Goal: Task Accomplishment & Management: Use online tool/utility

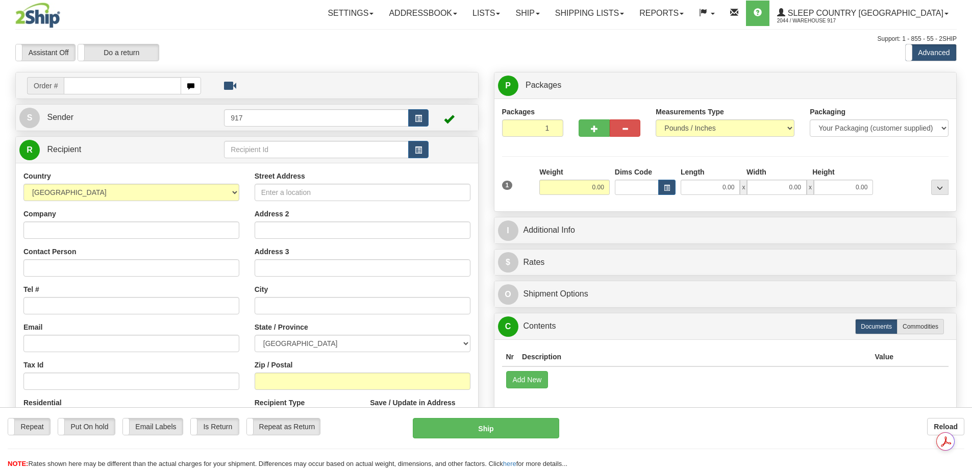
drag, startPoint x: 0, startPoint y: 0, endPoint x: 74, endPoint y: 87, distance: 114.3
click at [71, 83] on input "text" at bounding box center [122, 85] width 117 height 17
type input "9000I032724"
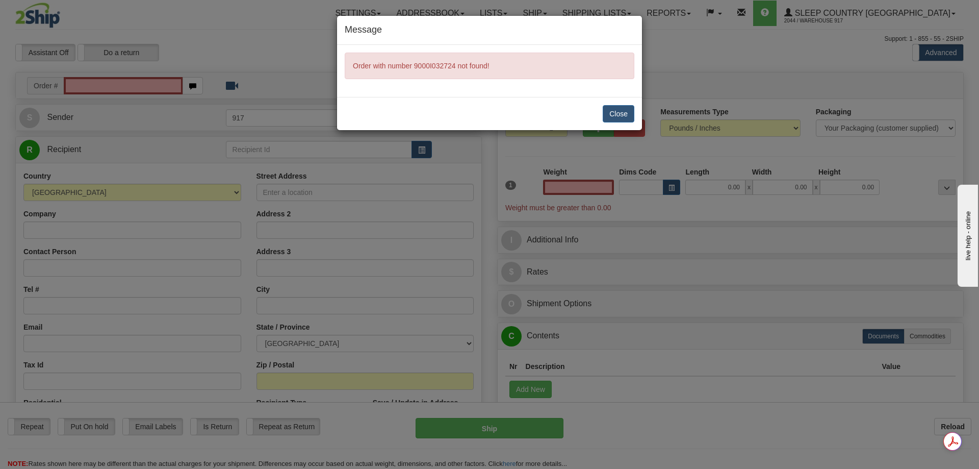
type input "0.00"
click at [90, 82] on div "Message Order with number 9000I032724 not found! Close" at bounding box center [489, 234] width 979 height 469
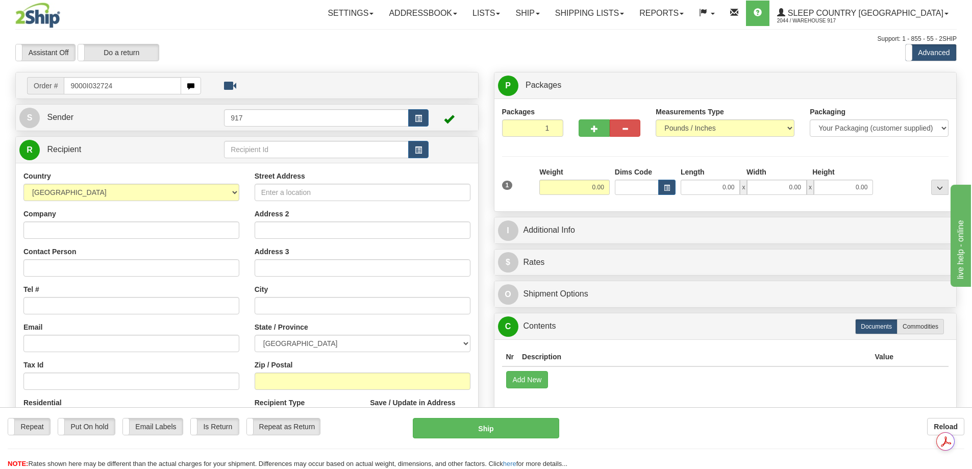
type input "9000I032724"
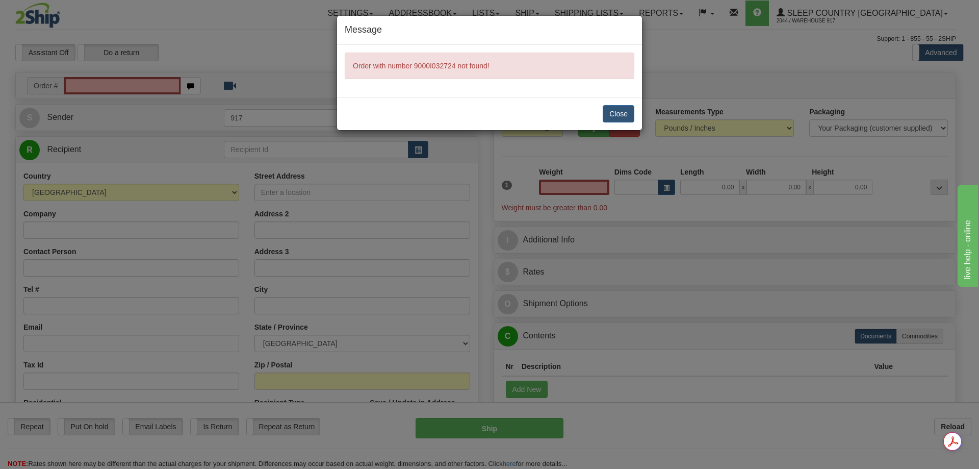
type input "0.00"
click at [623, 111] on button "Close" at bounding box center [619, 113] width 32 height 17
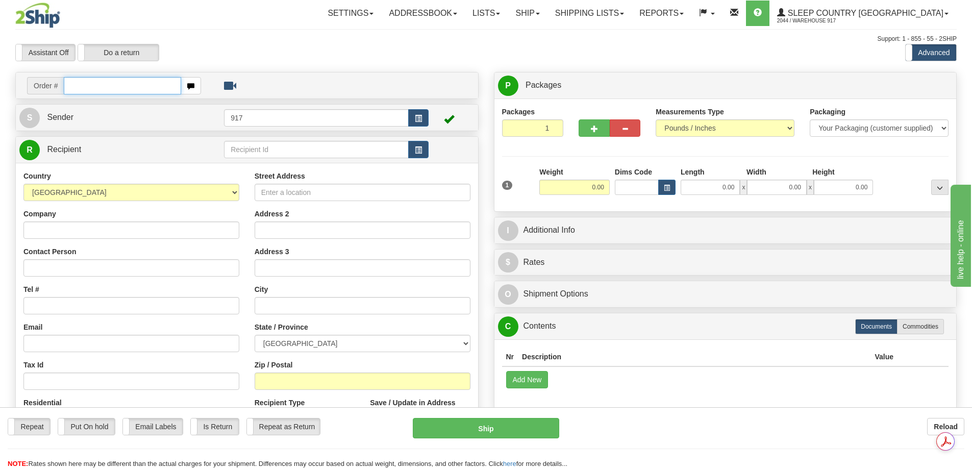
click at [104, 87] on input "text" at bounding box center [122, 85] width 117 height 17
paste input "9000I032724"
type input "9000I032724"
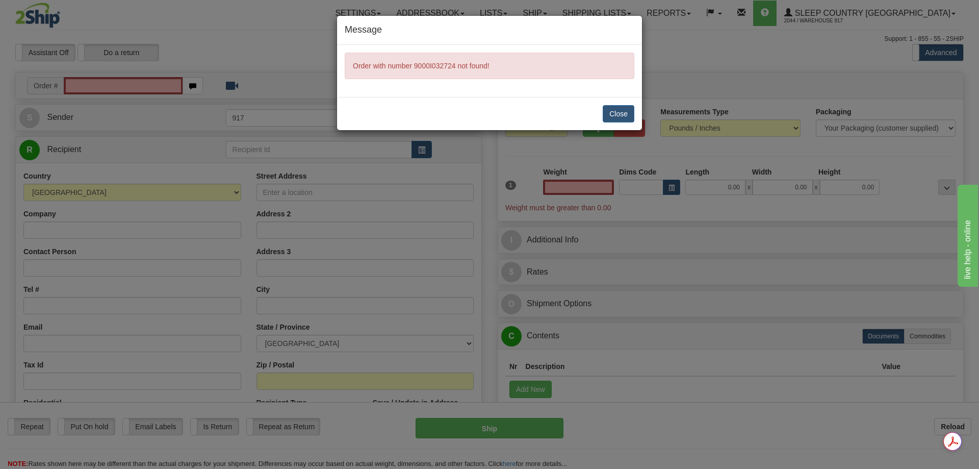
type input "0.00"
click at [620, 109] on button "Close" at bounding box center [619, 113] width 32 height 17
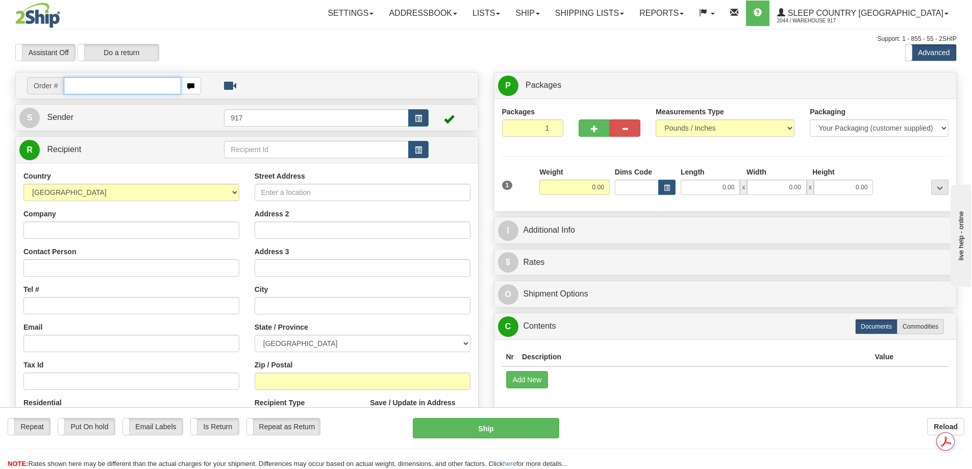
click at [77, 85] on input "text" at bounding box center [122, 85] width 117 height 17
paste input "9000I032724"
type input "9000I032724"
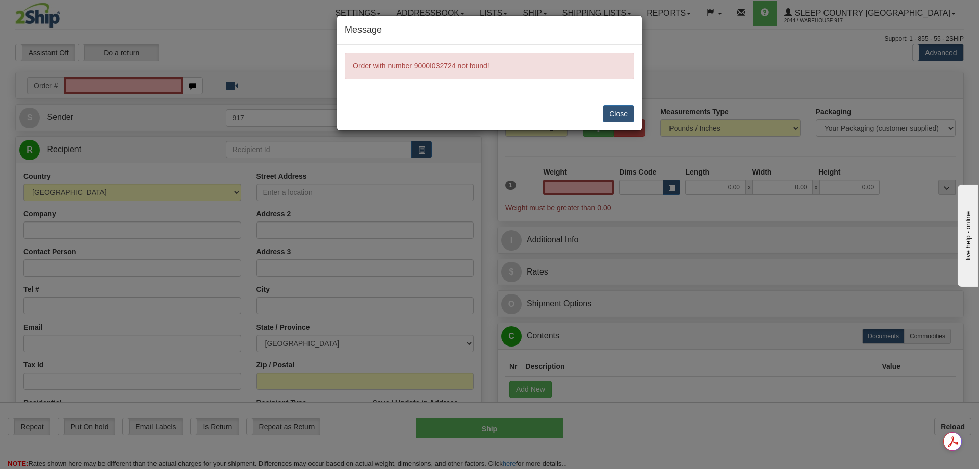
type input "0.00"
click at [622, 110] on button "Close" at bounding box center [619, 113] width 32 height 17
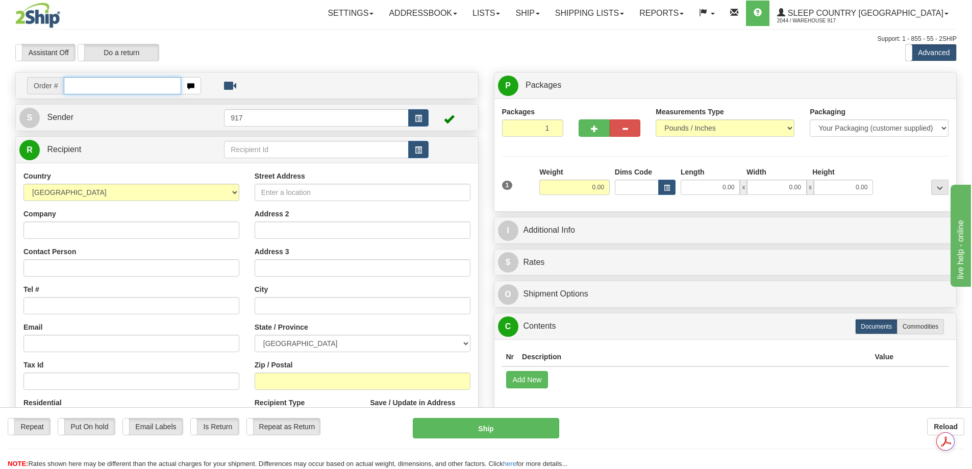
click at [79, 78] on input "text" at bounding box center [122, 85] width 117 height 17
click at [81, 85] on input "text" at bounding box center [122, 85] width 117 height 17
paste input "9000I032724"
type input "9000I032724"
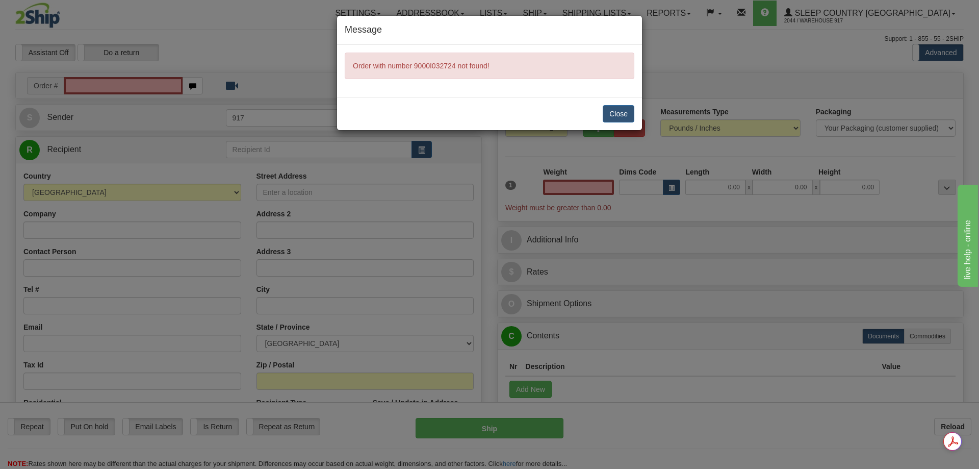
type input "0.00"
click at [627, 108] on button "Close" at bounding box center [619, 113] width 32 height 17
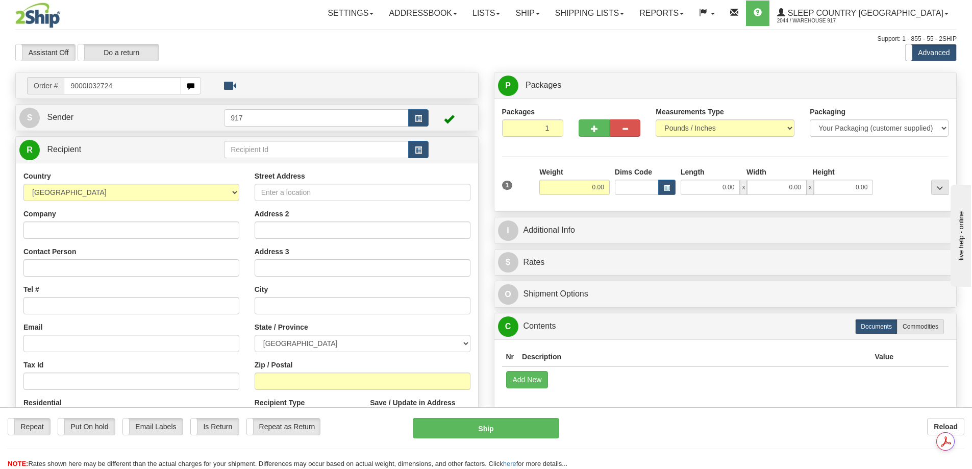
type input "9000I032724"
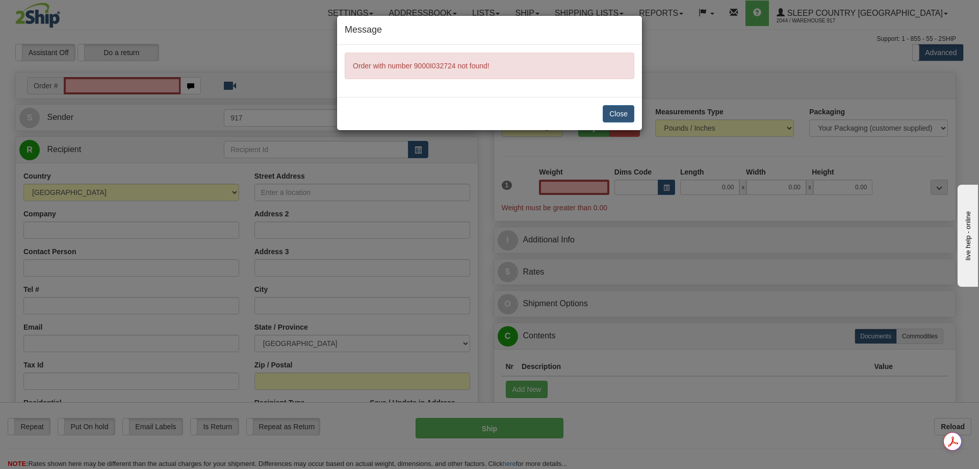
type input "0.00"
click at [618, 117] on button "Close" at bounding box center [619, 113] width 32 height 17
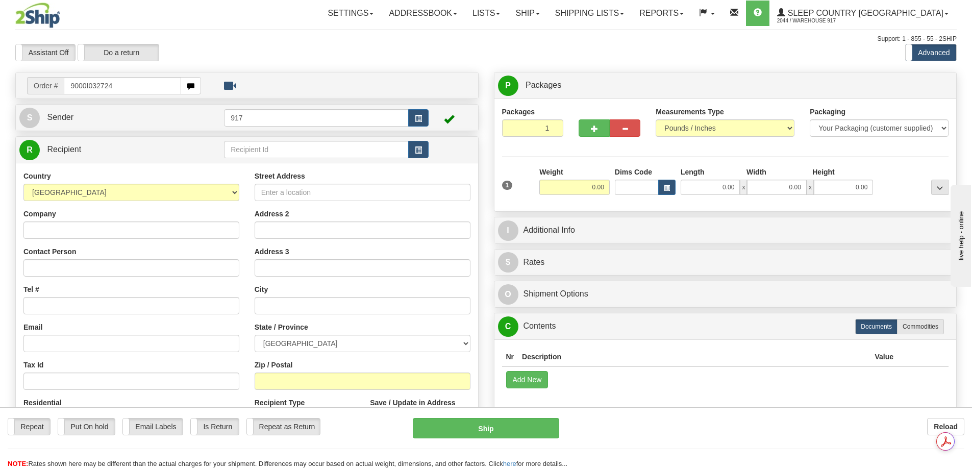
type input "9000I032724"
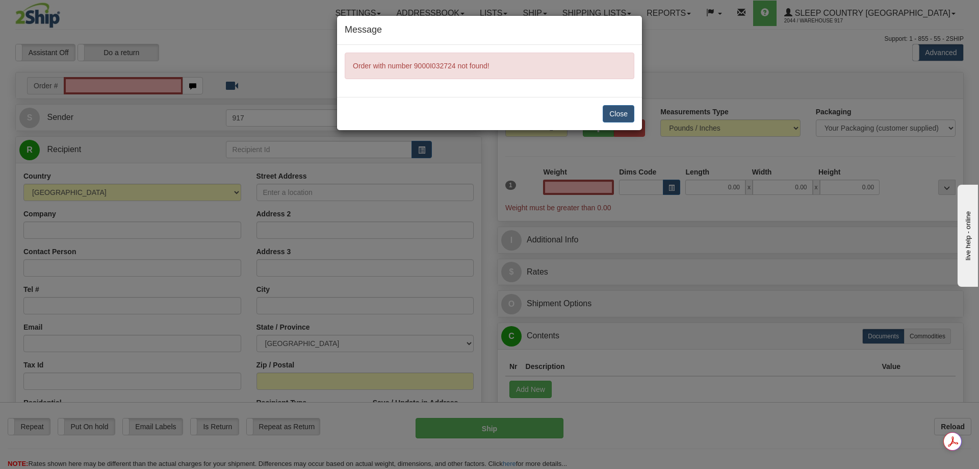
type input "0.00"
click at [610, 110] on button "Close" at bounding box center [619, 113] width 32 height 17
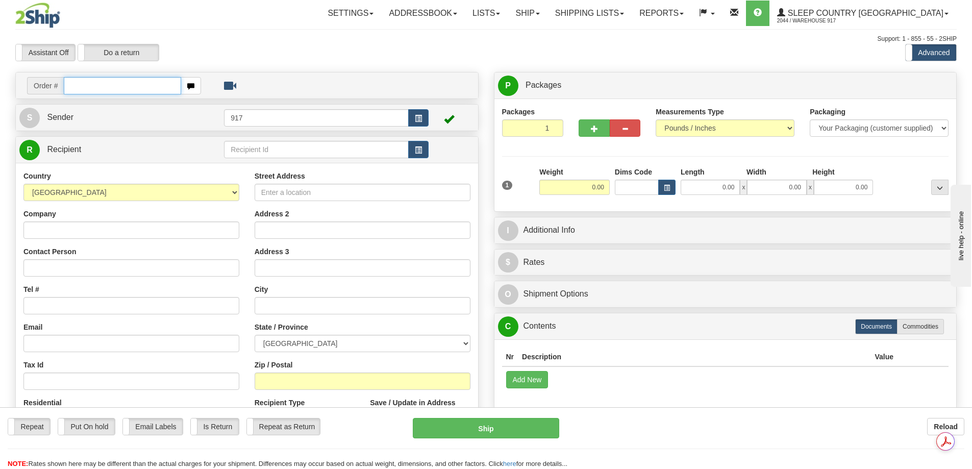
click at [112, 86] on input "text" at bounding box center [122, 85] width 117 height 17
paste input "9000I032724"
type input "9000I032724"
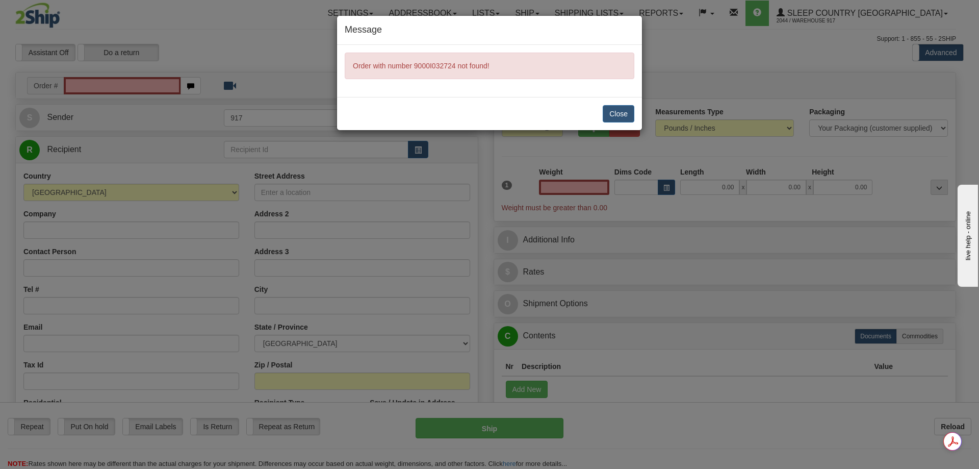
type input "0.00"
click at [628, 109] on button "Close" at bounding box center [619, 113] width 32 height 17
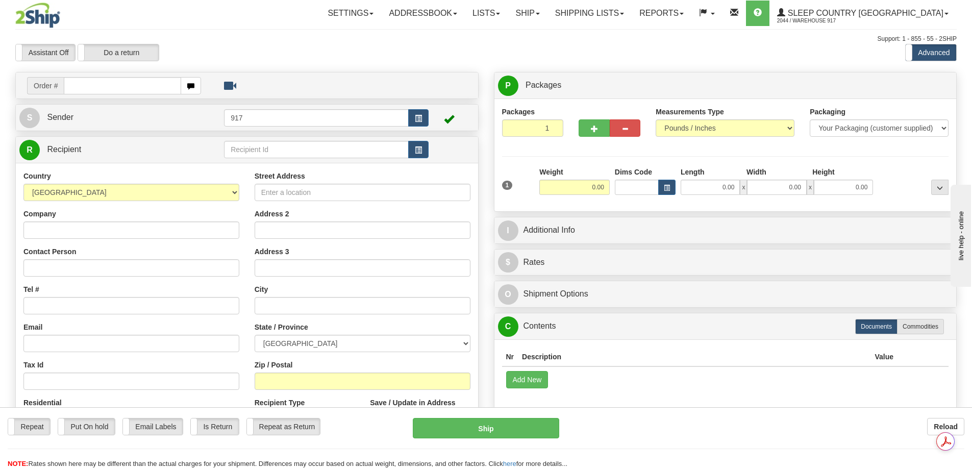
click at [91, 80] on input "text" at bounding box center [122, 85] width 117 height 17
click at [73, 87] on input "text" at bounding box center [122, 85] width 117 height 17
type input "23BLMWH-1"
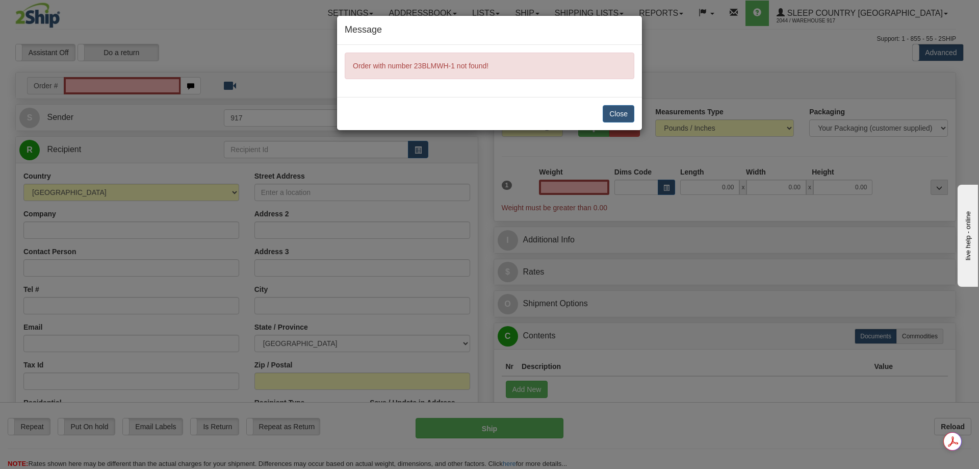
type input "0.00"
click at [612, 112] on button "Close" at bounding box center [619, 113] width 32 height 17
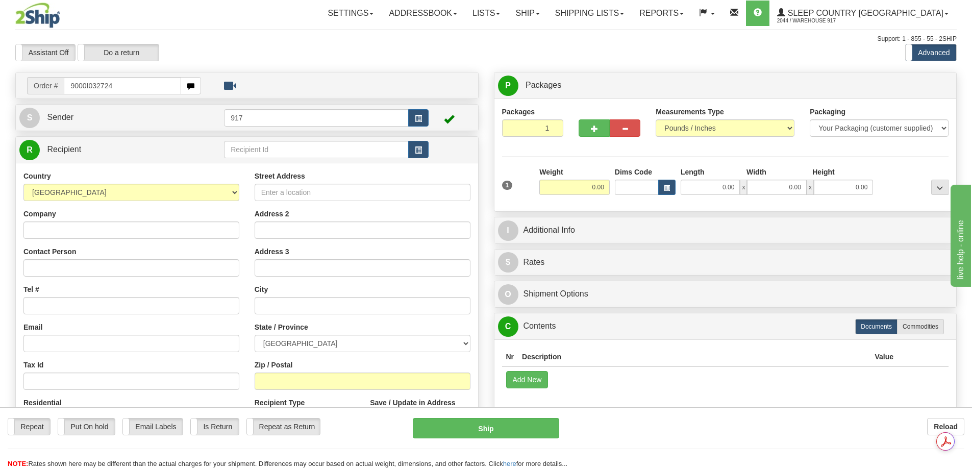
type input "9000I032724"
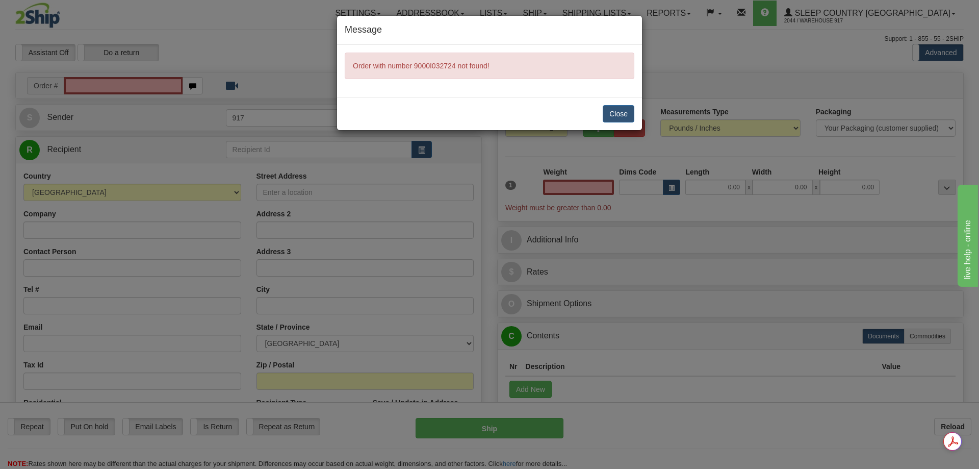
type input "0.00"
click at [613, 115] on button "Close" at bounding box center [619, 113] width 32 height 17
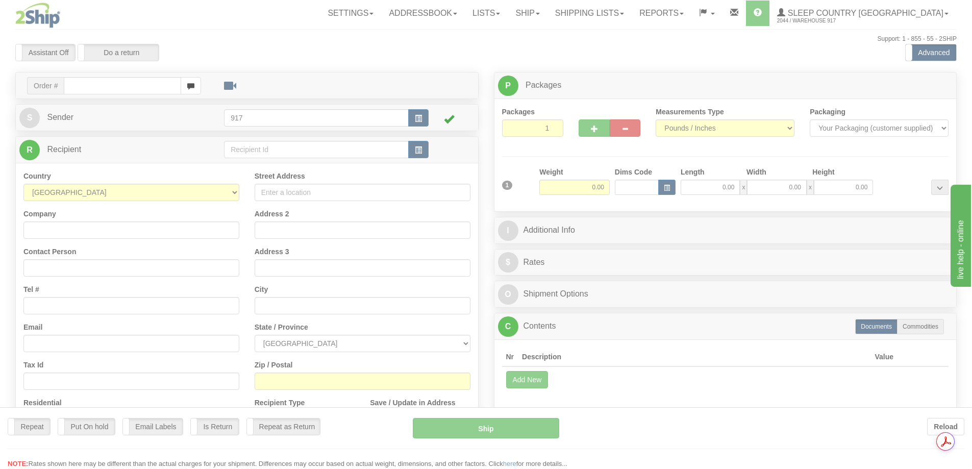
click at [80, 82] on div at bounding box center [486, 234] width 972 height 469
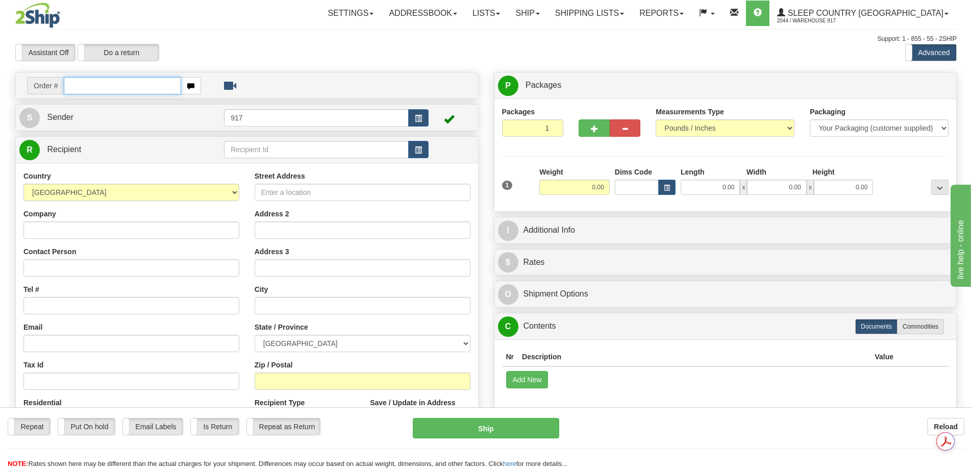
click at [104, 87] on input "text" at bounding box center [122, 85] width 117 height 17
type input "9000I032724"
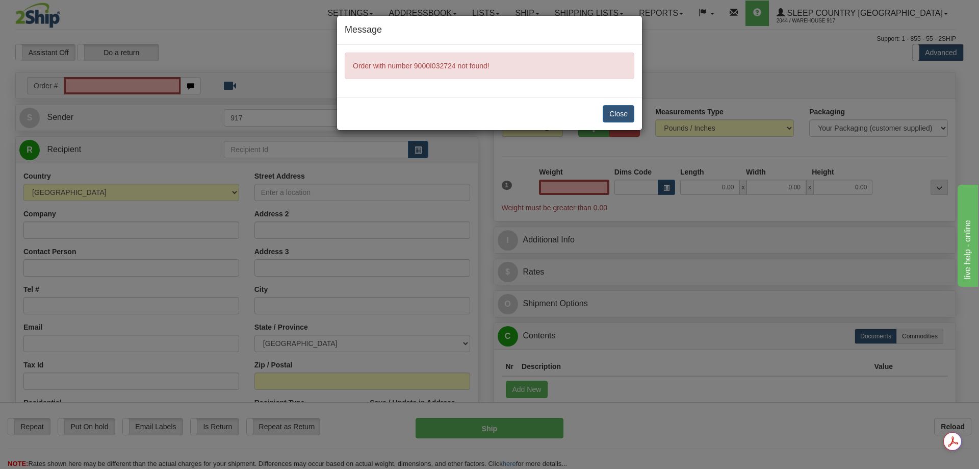
type input "0.00"
click at [619, 116] on button "Close" at bounding box center [619, 113] width 32 height 17
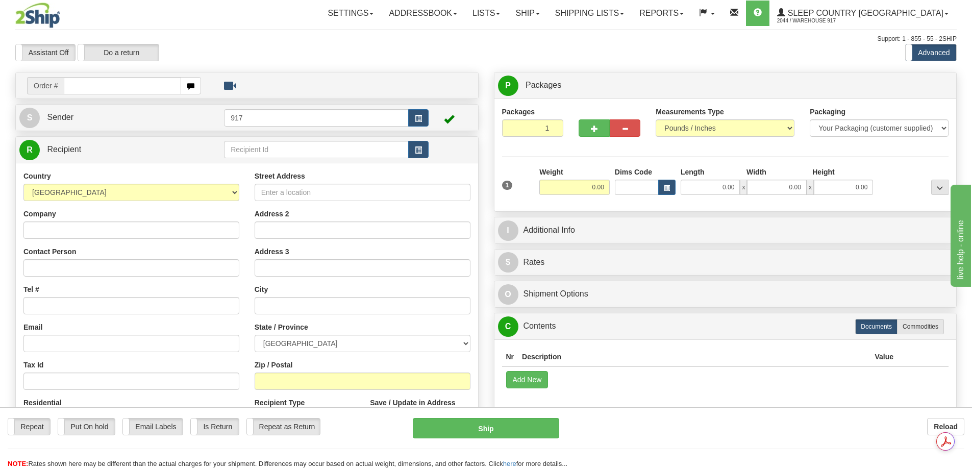
click at [131, 87] on input "text" at bounding box center [122, 85] width 117 height 17
type input "9000I032724"
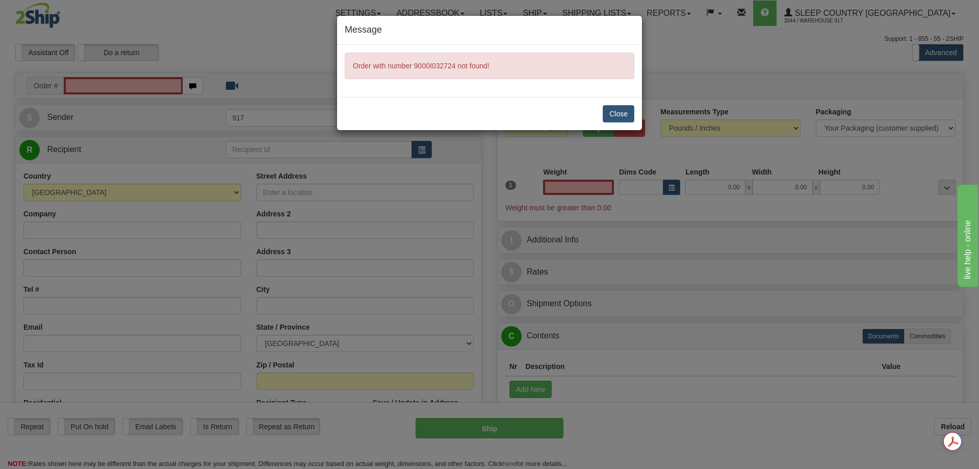
type input "0.00"
click at [616, 109] on button "Close" at bounding box center [619, 113] width 32 height 17
